Goal: Transaction & Acquisition: Book appointment/travel/reservation

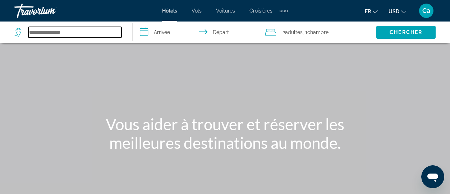
click at [42, 32] on input "Search hotel destination" at bounding box center [74, 32] width 93 height 11
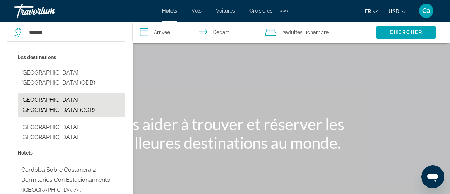
click at [62, 93] on button "[GEOGRAPHIC_DATA], [GEOGRAPHIC_DATA] (COR)" at bounding box center [72, 105] width 108 height 24
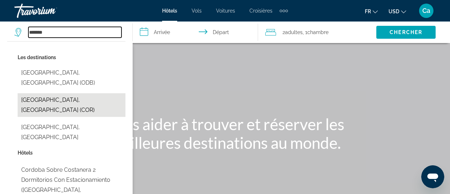
type input "**********"
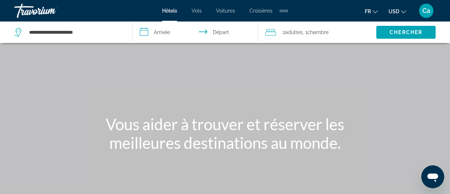
click at [166, 31] on input "**********" at bounding box center [197, 34] width 128 height 24
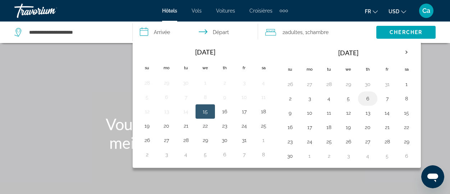
click at [368, 99] on button "6" at bounding box center [367, 99] width 11 height 10
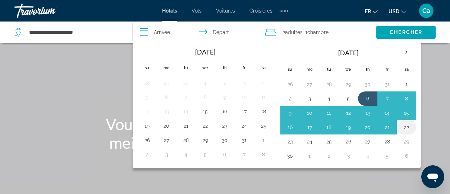
click at [405, 128] on button "22" at bounding box center [405, 127] width 11 height 10
type input "**********"
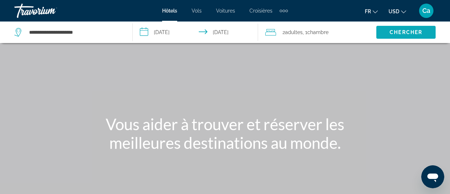
click at [406, 32] on span "Chercher" at bounding box center [405, 32] width 33 height 6
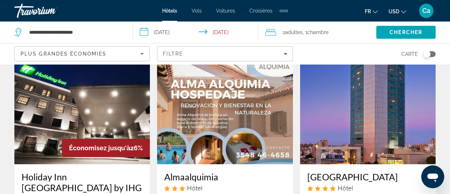
scroll to position [36, 0]
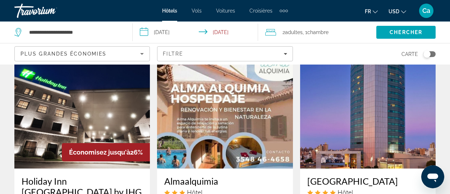
click at [195, 102] on img "Main content" at bounding box center [224, 111] width 135 height 115
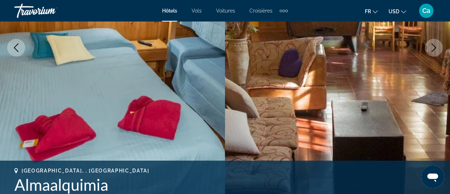
scroll to position [72, 0]
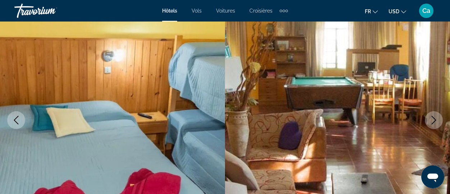
click at [305, 116] on img "Main content" at bounding box center [337, 120] width 225 height 341
click at [434, 119] on icon "Next image" at bounding box center [433, 120] width 5 height 9
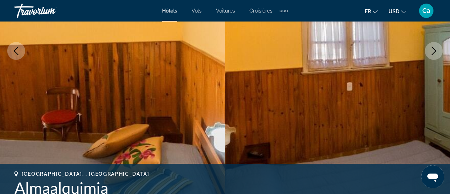
scroll to position [144, 0]
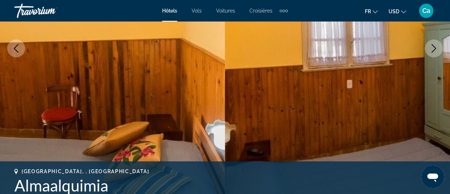
click at [435, 46] on icon "Next image" at bounding box center [433, 48] width 9 height 9
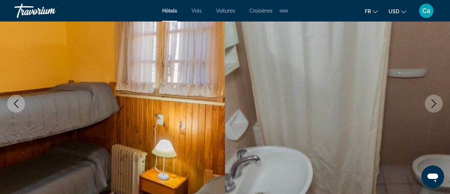
scroll to position [72, 0]
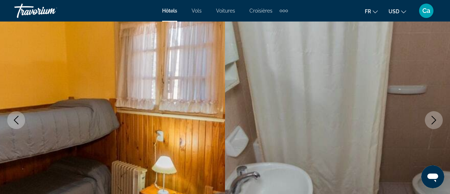
click at [432, 120] on icon "Next image" at bounding box center [433, 120] width 9 height 9
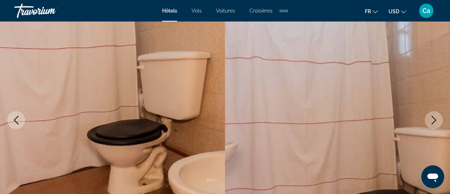
click at [431, 118] on icon "Next image" at bounding box center [433, 120] width 9 height 9
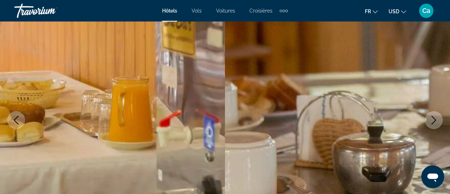
click at [432, 120] on icon "Next image" at bounding box center [433, 120] width 9 height 9
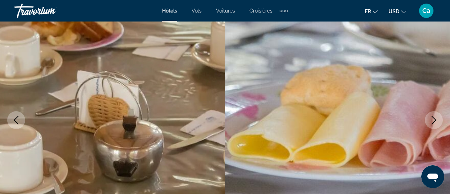
click at [434, 120] on icon "Next image" at bounding box center [433, 120] width 9 height 9
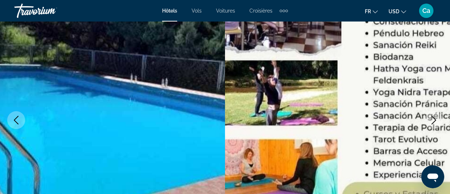
click at [434, 120] on icon "Next image" at bounding box center [433, 120] width 9 height 9
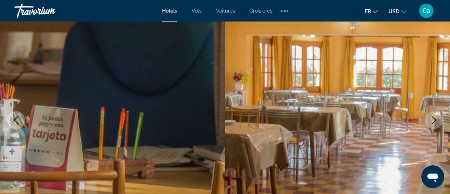
click at [434, 117] on icon "Next image" at bounding box center [433, 120] width 9 height 9
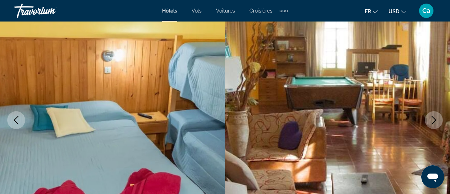
click at [433, 121] on icon "Next image" at bounding box center [433, 120] width 9 height 9
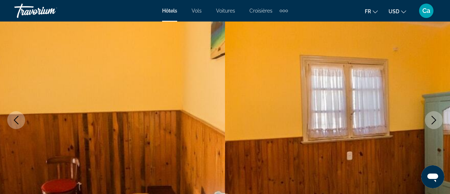
click at [434, 121] on icon "Next image" at bounding box center [433, 120] width 9 height 9
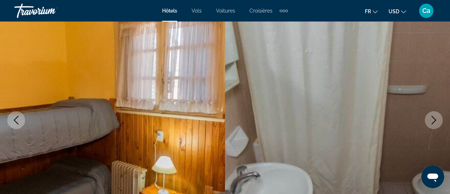
click at [434, 121] on icon "Next image" at bounding box center [433, 120] width 9 height 9
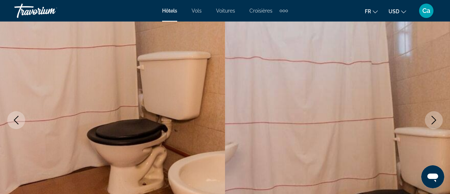
scroll to position [36, 0]
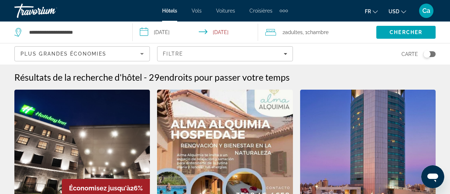
click at [429, 11] on span "Ca" at bounding box center [426, 10] width 8 height 7
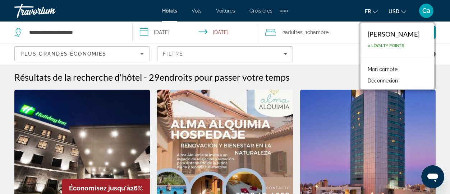
click at [390, 81] on button "Déconnexion" at bounding box center [382, 80] width 37 height 9
